Goal: Task Accomplishment & Management: Manage account settings

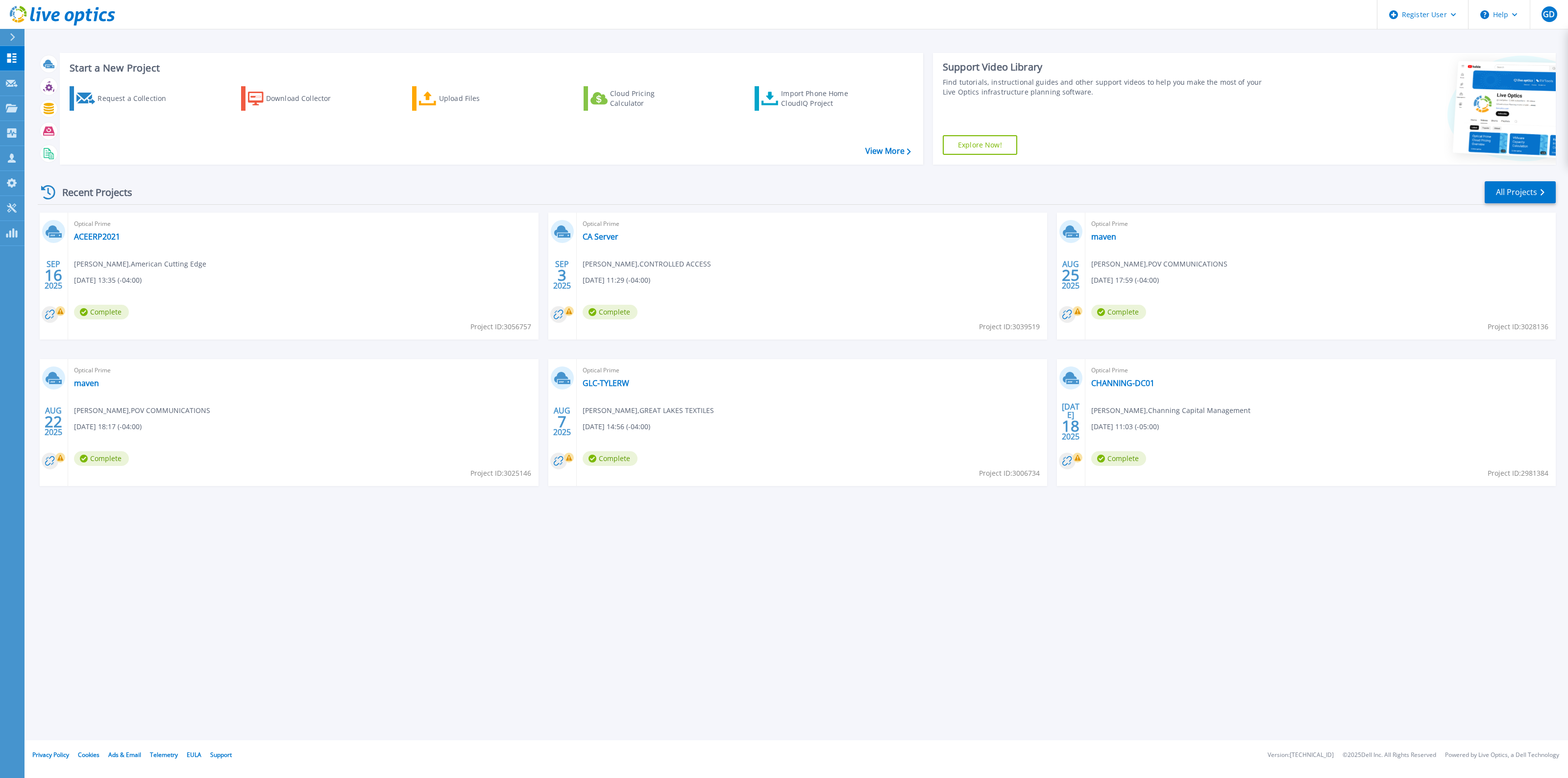
click at [5, 26] on link at bounding box center [57, 15] width 116 height 30
click at [15, 38] on icon at bounding box center [12, 38] width 5 height 8
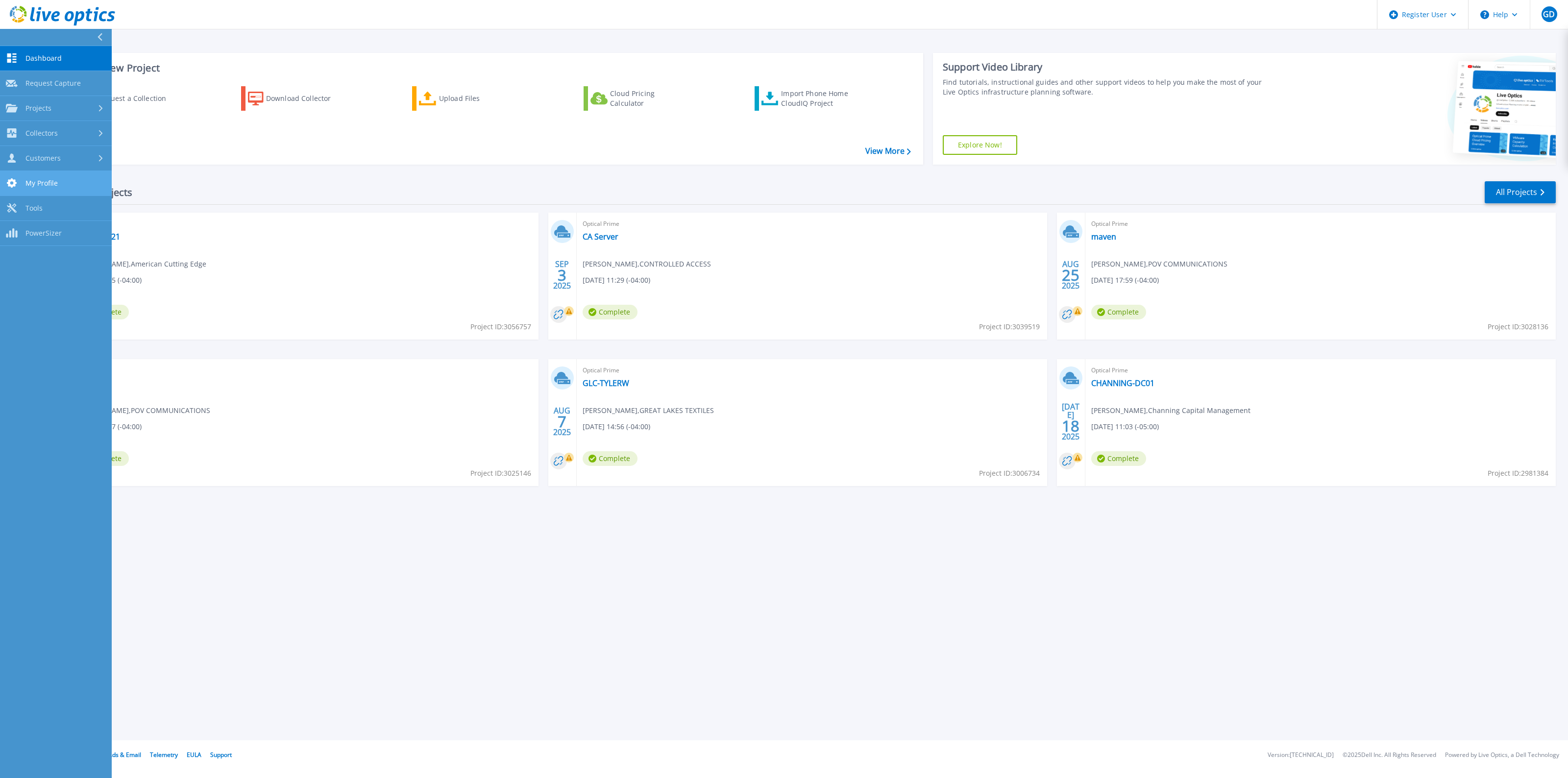
click at [32, 180] on span "My Profile" at bounding box center [42, 183] width 33 height 9
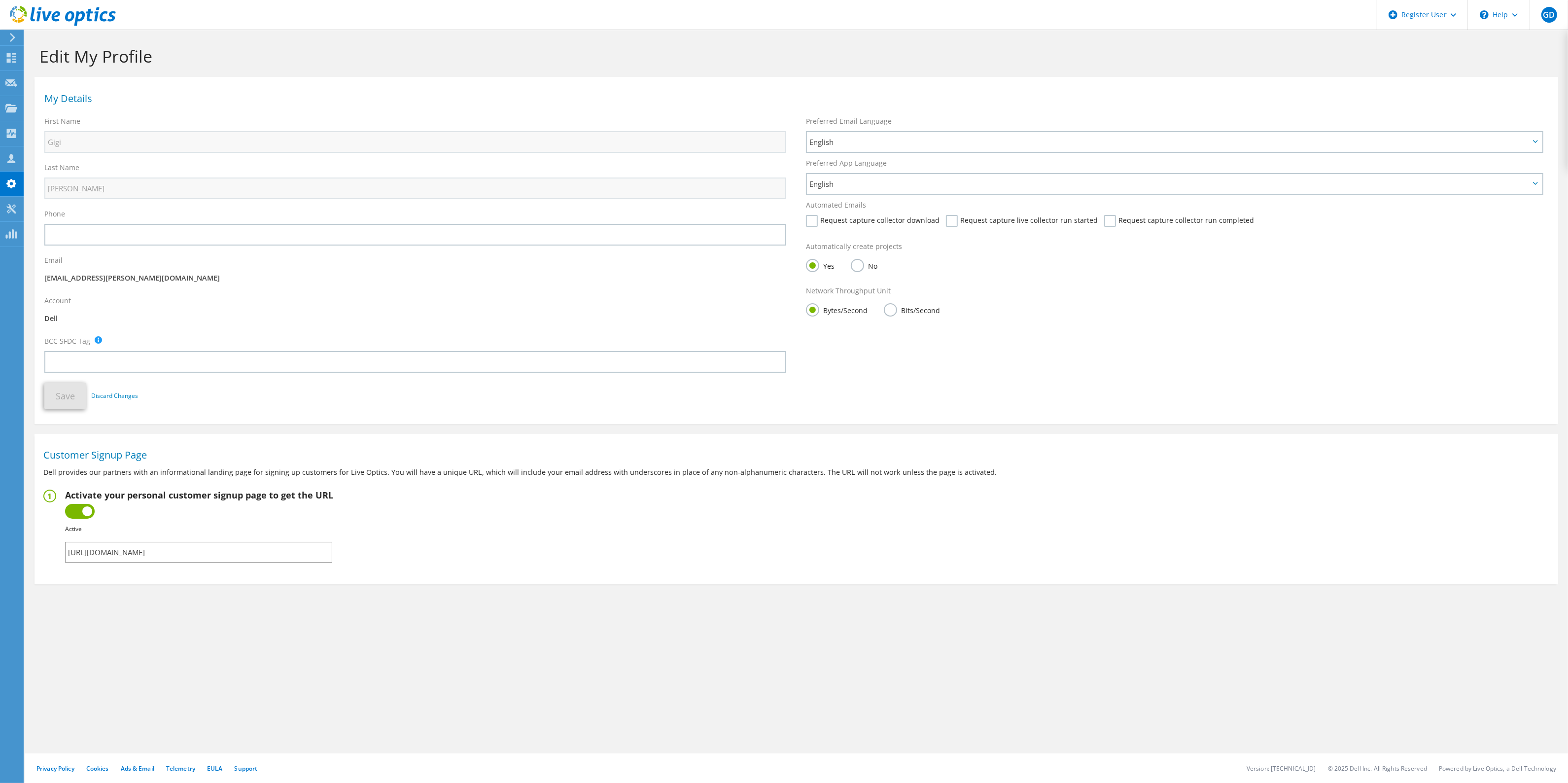
click at [298, 550] on input "[URL][DOMAIN_NAME]" at bounding box center [198, 552] width 267 height 21
